Goal: Task Accomplishment & Management: Complete application form

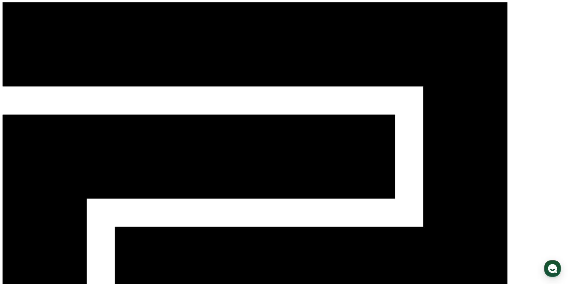
select select "**********"
drag, startPoint x: 81, startPoint y: 130, endPoint x: 205, endPoint y: 152, distance: 125.5
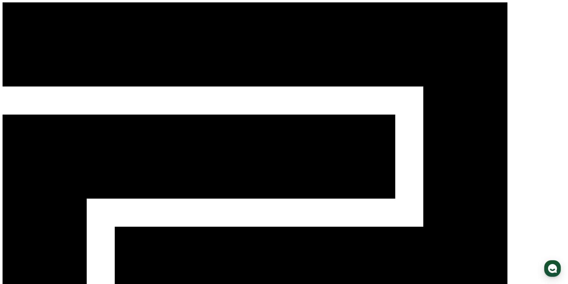
copy div "* Please note that violating YouTube policies may result in the exclusion of re…"
